Goal: Information Seeking & Learning: Learn about a topic

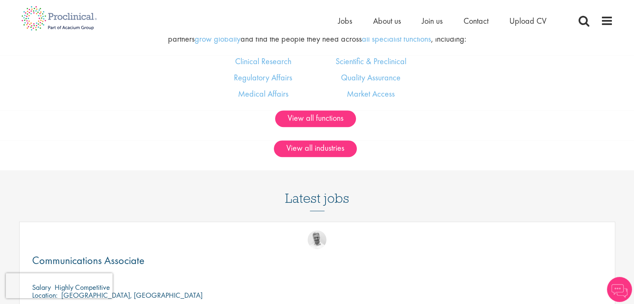
scroll to position [580, 0]
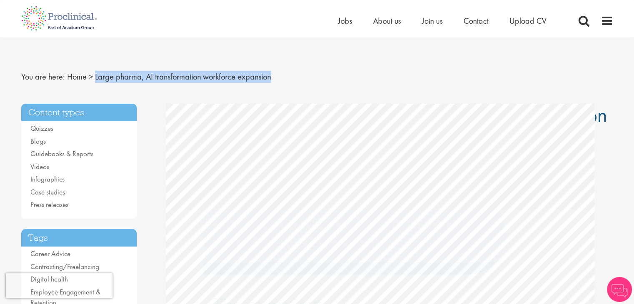
drag, startPoint x: 94, startPoint y: 74, endPoint x: 274, endPoint y: 78, distance: 179.8
click at [274, 78] on nav "You are here: Home > Large pharma, AI transformation workforce expansion" at bounding box center [317, 77] width 592 height 20
copy span "Large pharma, AI transformation workforce expansion"
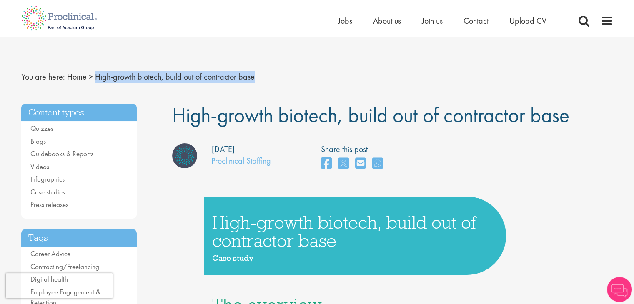
click at [262, 78] on nav "You are here: Home > High-growth biotech, build out of contractor base" at bounding box center [317, 77] width 592 height 20
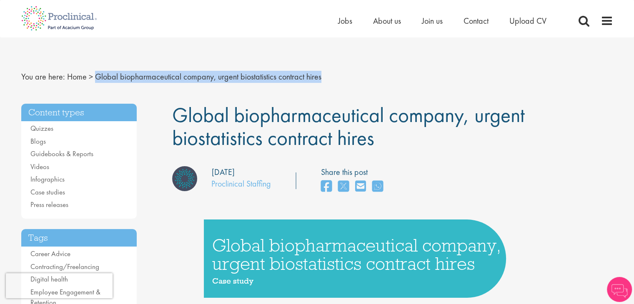
click at [329, 75] on nav "You are here: Home > Global biopharmaceutical company, urgent biostatistics con…" at bounding box center [317, 77] width 592 height 20
